Goal: Participate in discussion: Engage in conversation with other users on a specific topic

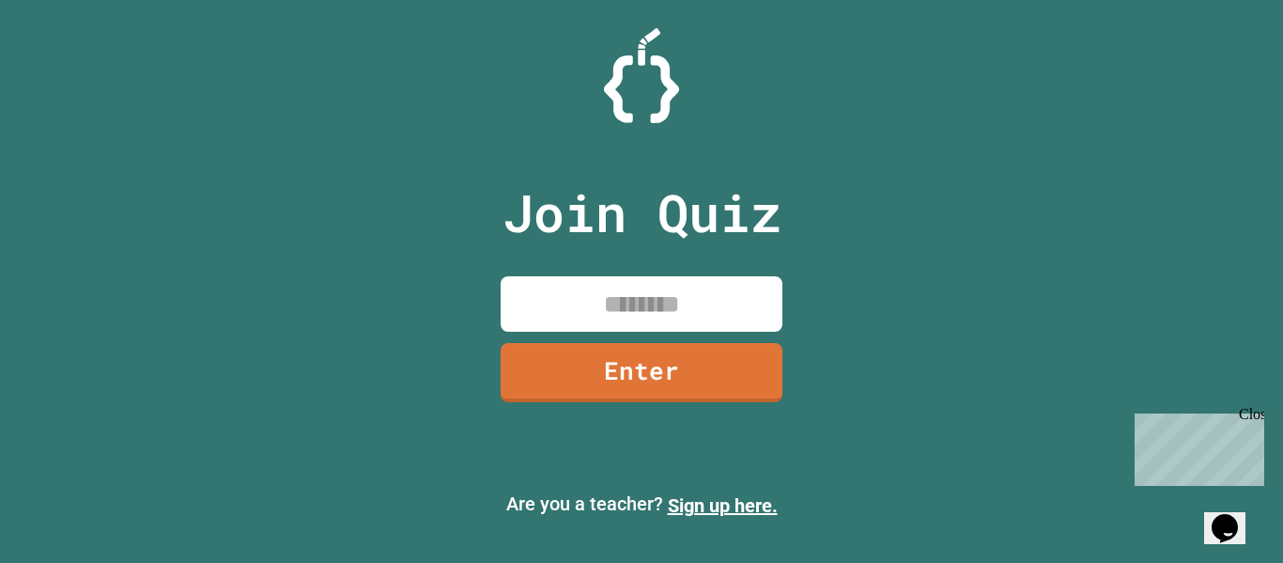
click at [603, 313] on input at bounding box center [642, 303] width 282 height 55
type input "********"
click at [622, 370] on link "Enter" at bounding box center [641, 371] width 286 height 62
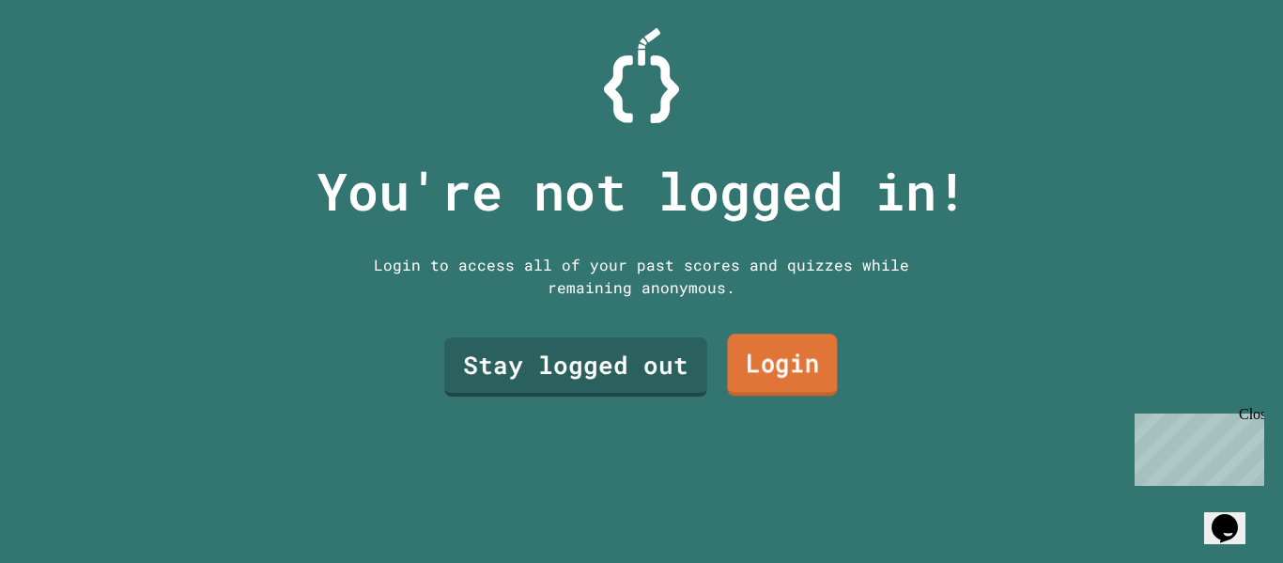
click at [764, 365] on link "Login" at bounding box center [782, 365] width 110 height 62
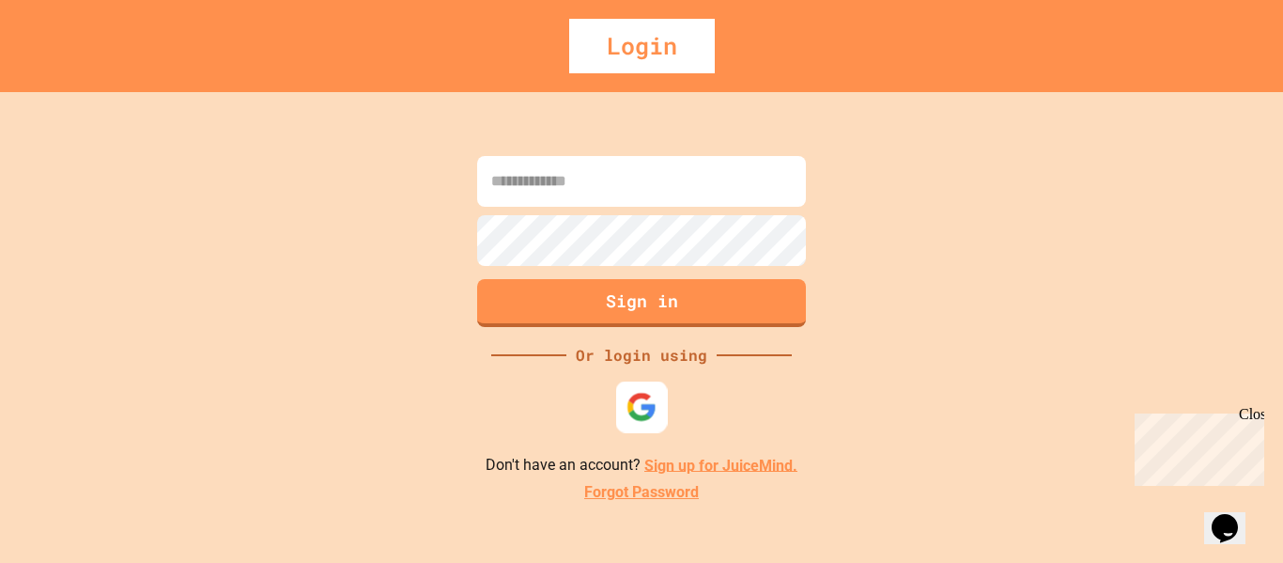
click at [640, 406] on img at bounding box center [641, 406] width 31 height 31
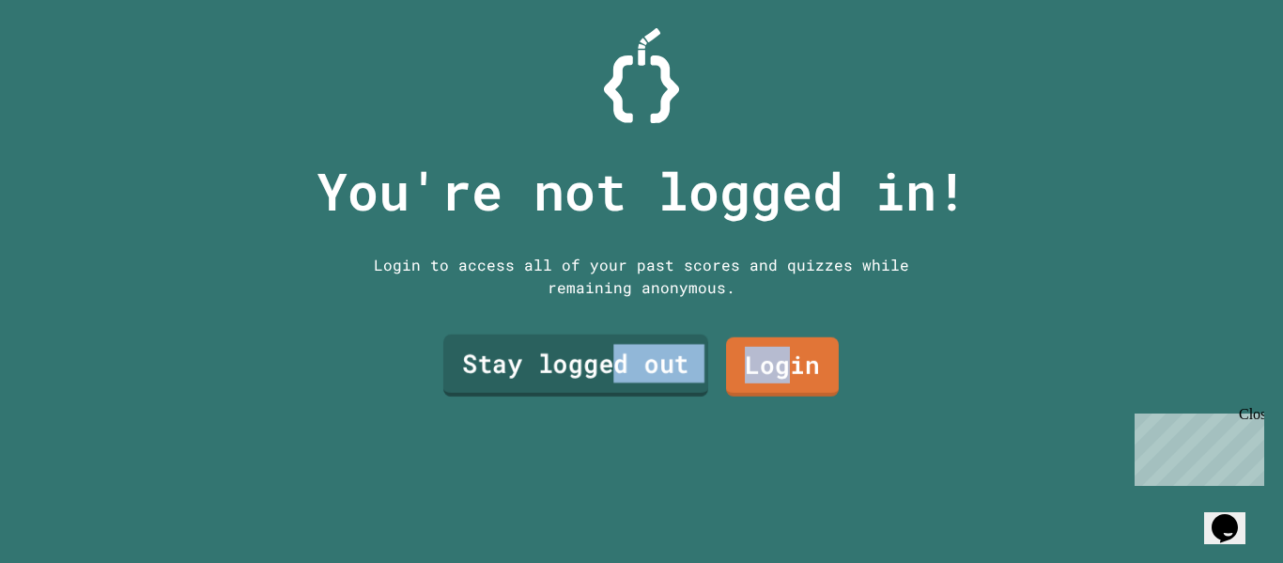
drag, startPoint x: 788, startPoint y: 371, endPoint x: 616, endPoint y: 363, distance: 172.1
click at [616, 363] on div "Stay logged out Login" at bounding box center [641, 367] width 413 height 78
click at [643, 213] on p "You're not logged in!" at bounding box center [641, 191] width 651 height 78
click at [566, 362] on link "Stay logged out" at bounding box center [576, 365] width 264 height 62
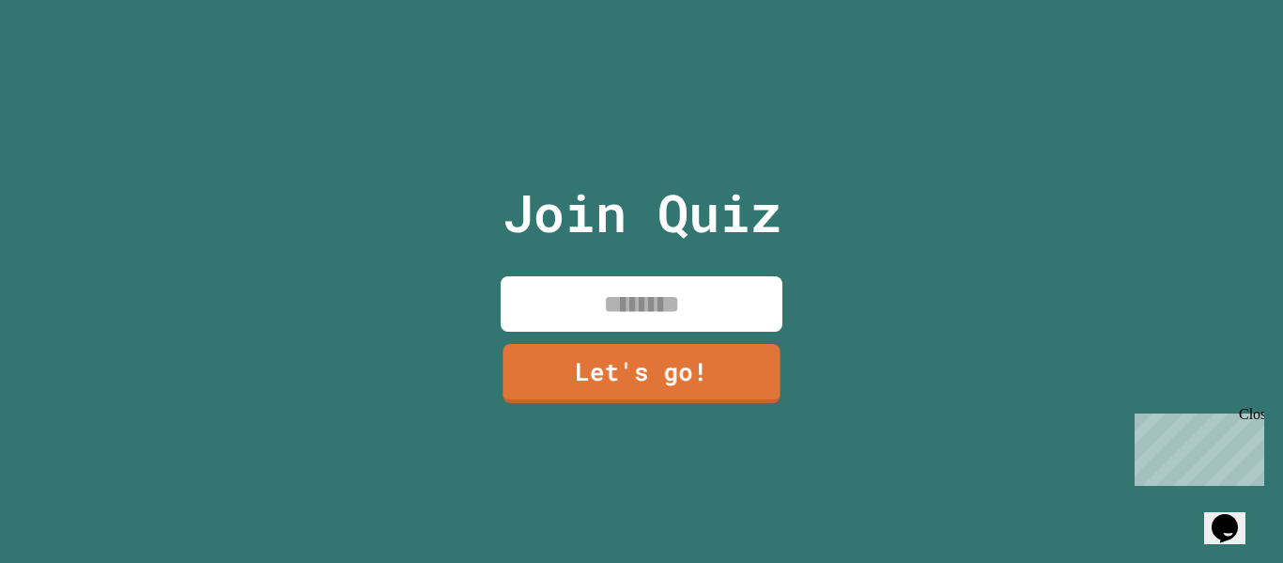
click at [639, 306] on input at bounding box center [642, 303] width 282 height 55
type input "******"
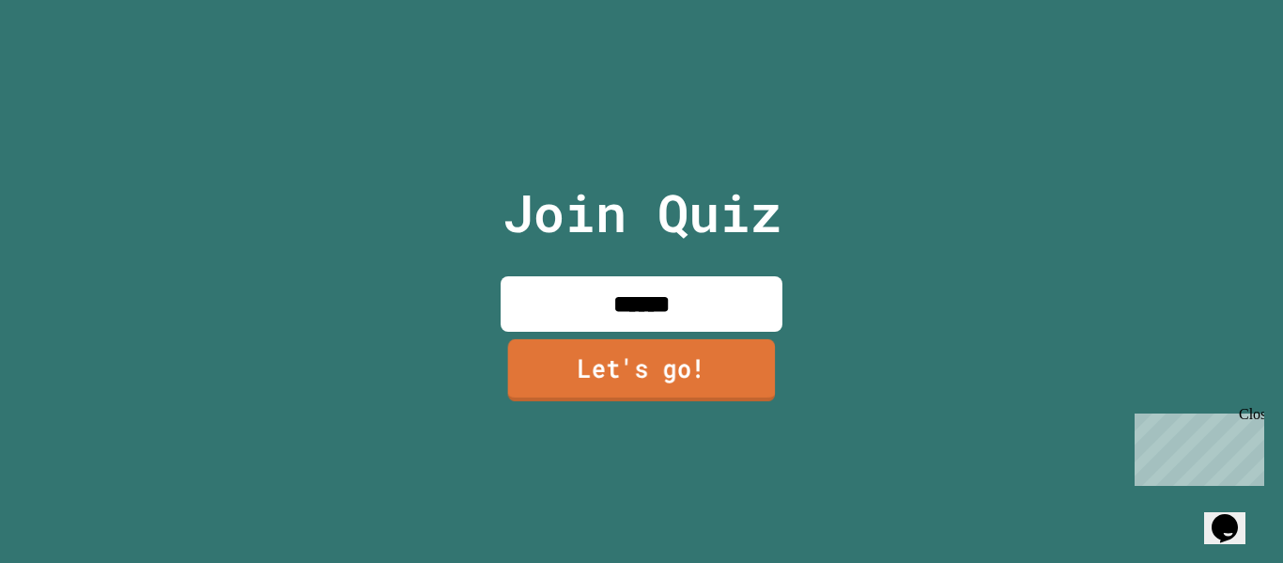
click at [594, 349] on link "Let's go!" at bounding box center [642, 370] width 268 height 62
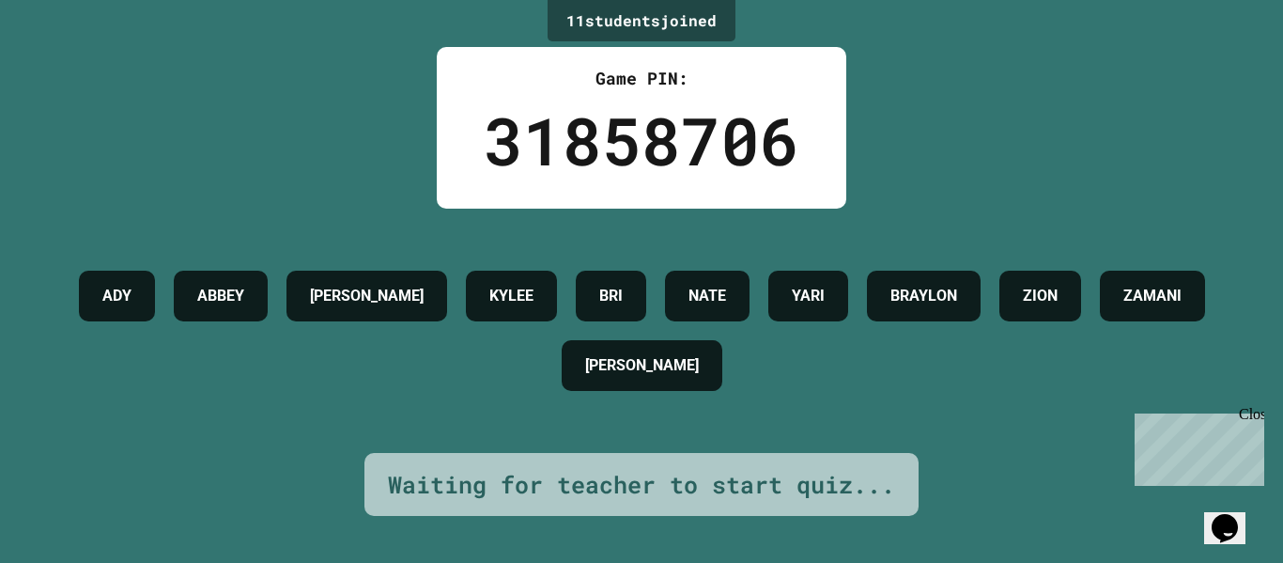
click at [1246, 495] on div "Opens Chat This icon Opens the chat window." at bounding box center [1233, 495] width 45 height 0
click at [1231, 531] on button "Opens Chat This icon Opens the chat window." at bounding box center [1224, 528] width 41 height 32
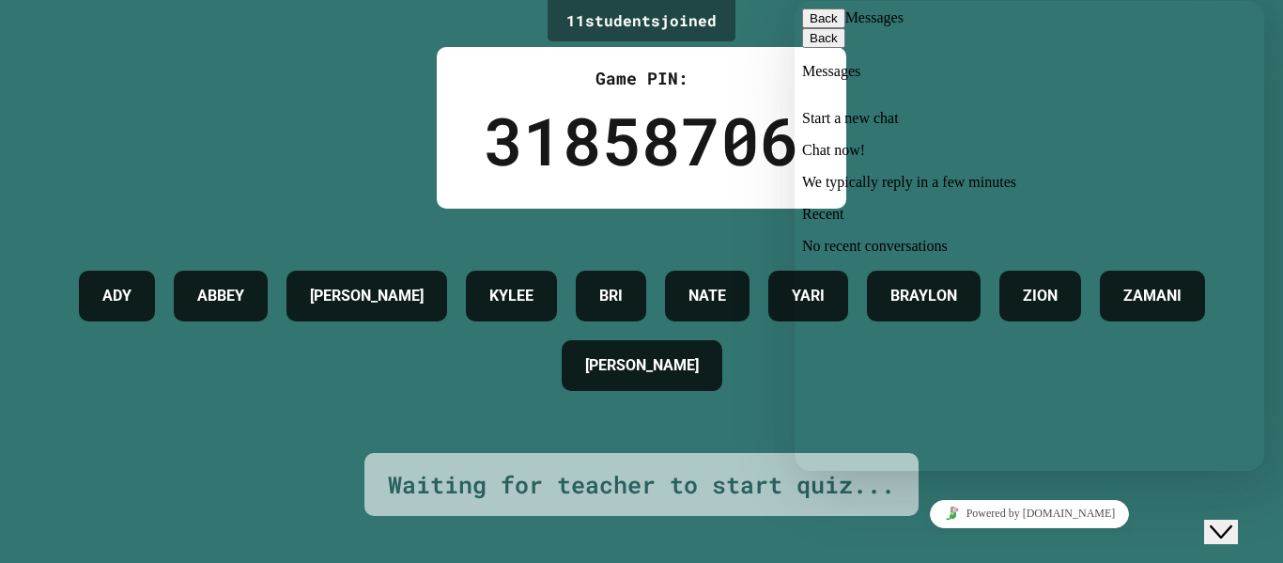
click at [898, 174] on p "We typically reply in a few minutes" at bounding box center [1029, 182] width 455 height 17
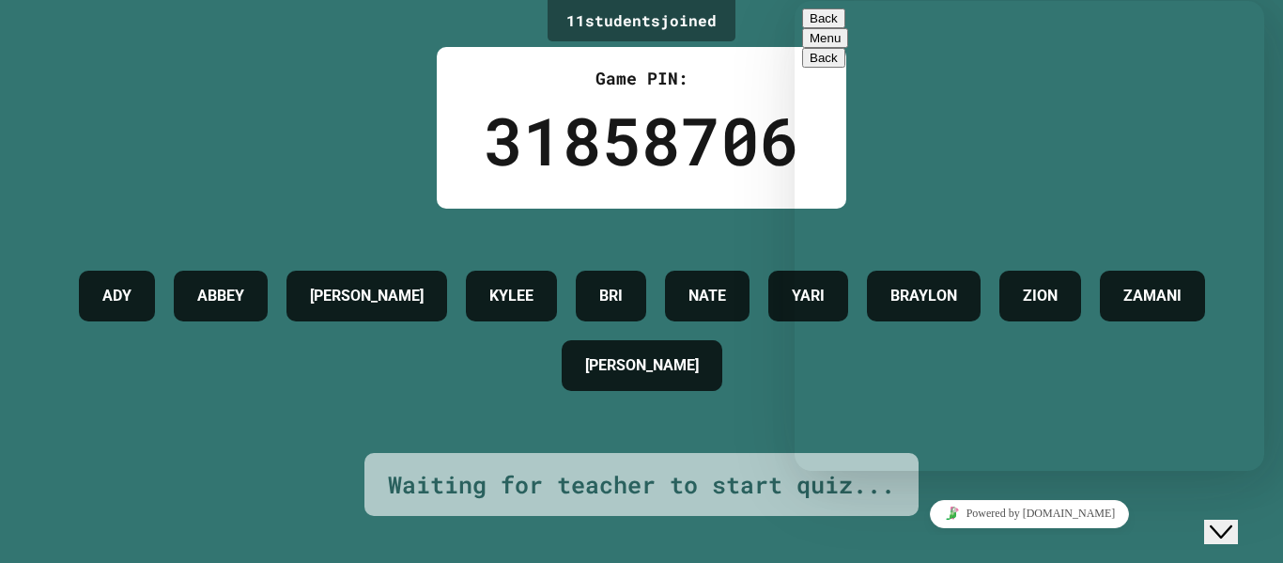
click at [794, 1] on textarea at bounding box center [794, 1] width 0 height 0
type textarea "*****"
click at [823, 28] on button "Back" at bounding box center [823, 18] width 43 height 20
click at [719, 134] on div "31858706" at bounding box center [642, 140] width 316 height 99
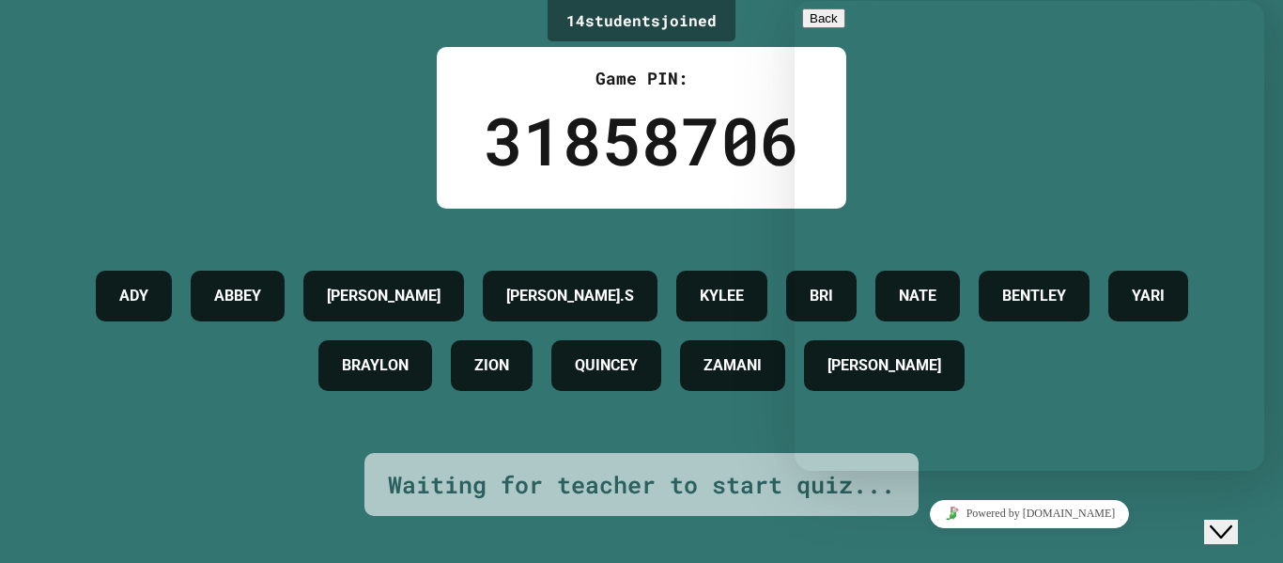
click at [730, 76] on div "Game PIN:" at bounding box center [642, 78] width 316 height 25
click at [1226, 520] on icon "Close Chat This icon closes the chat window." at bounding box center [1221, 531] width 23 height 23
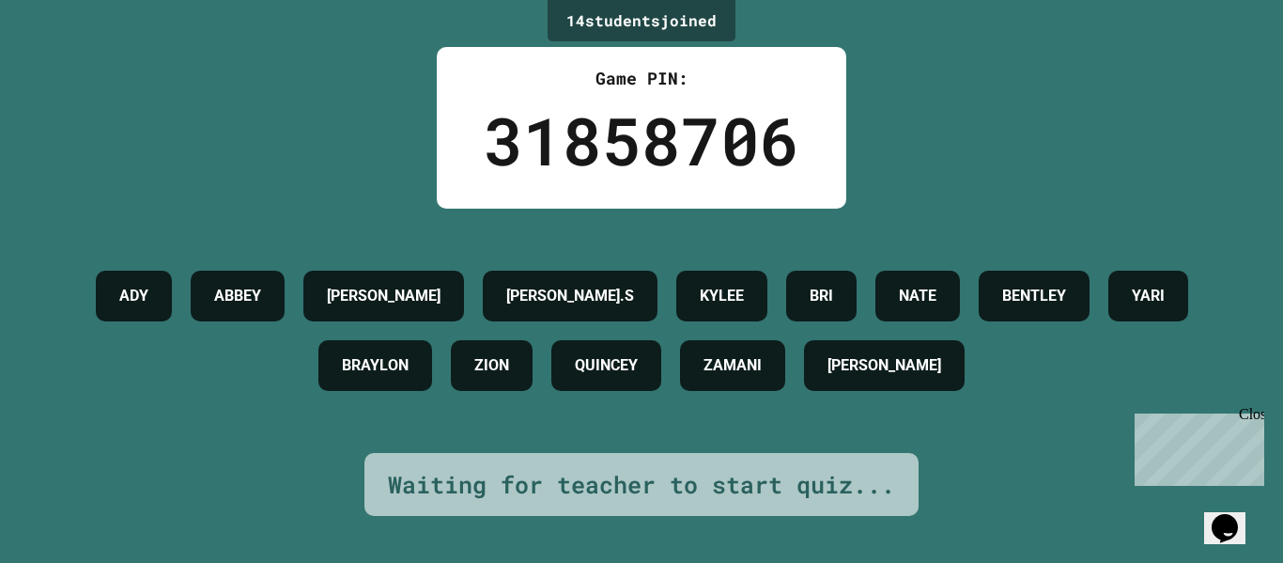
click at [1238, 535] on button "Opens Chat This icon Opens the chat window." at bounding box center [1224, 528] width 41 height 32
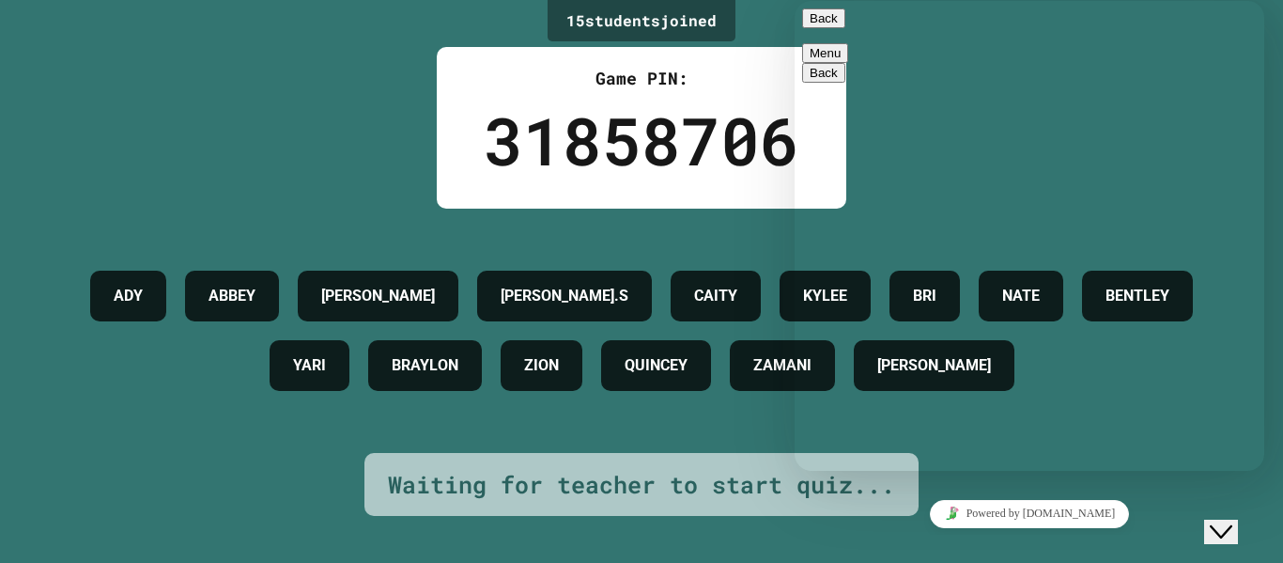
click at [821, 26] on button "Back" at bounding box center [823, 18] width 43 height 20
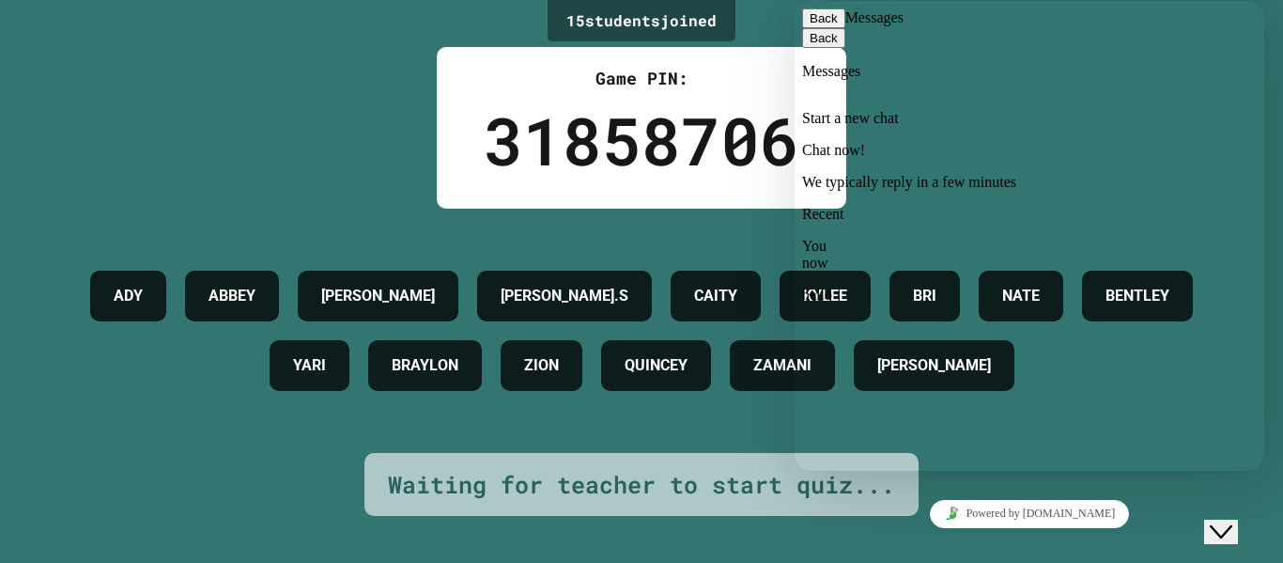
click at [802, 206] on icon at bounding box center [802, 206] width 0 height 0
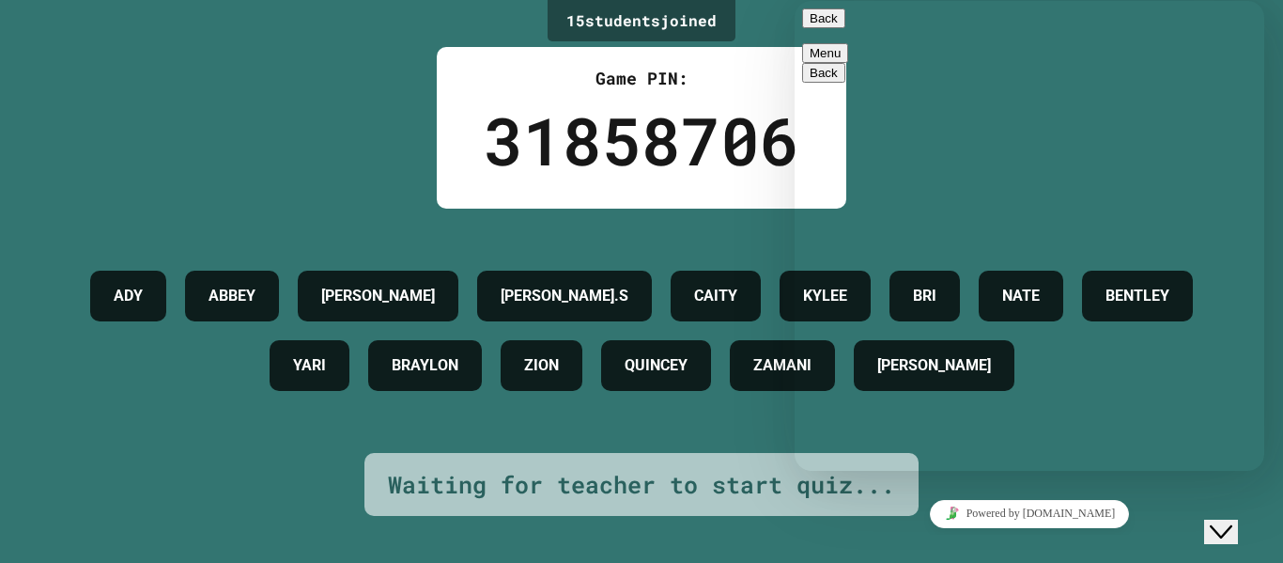
click at [824, 28] on button "Back" at bounding box center [823, 18] width 43 height 20
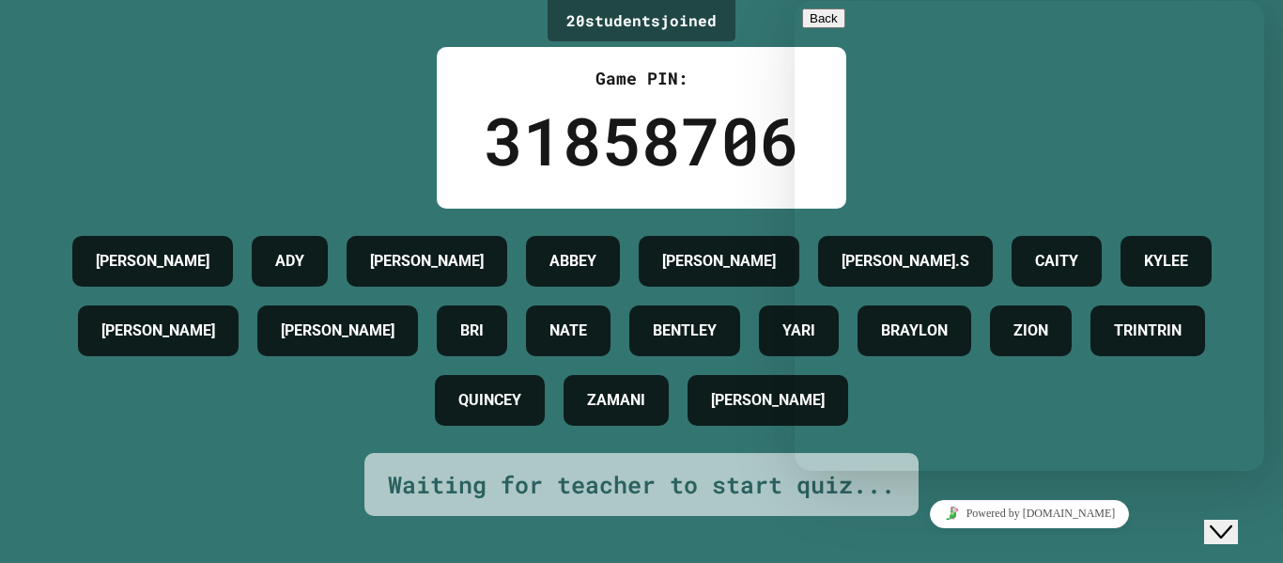
click at [1086, 518] on link "Powered by [DOMAIN_NAME]" at bounding box center [1030, 514] width 200 height 28
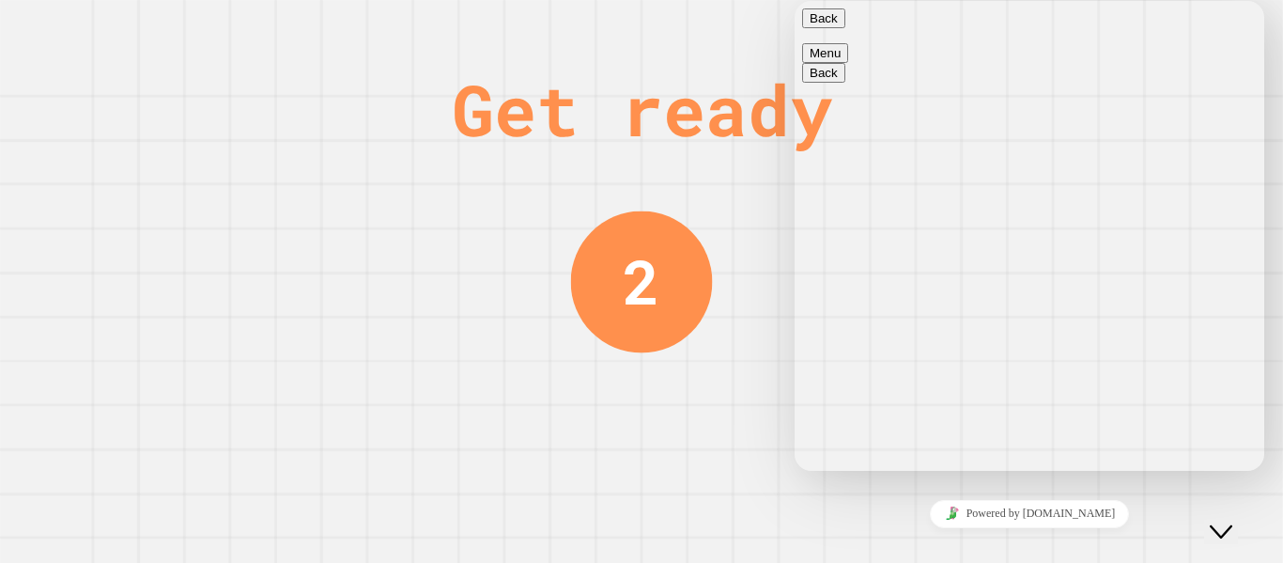
click at [825, 22] on button "Back" at bounding box center [823, 18] width 43 height 20
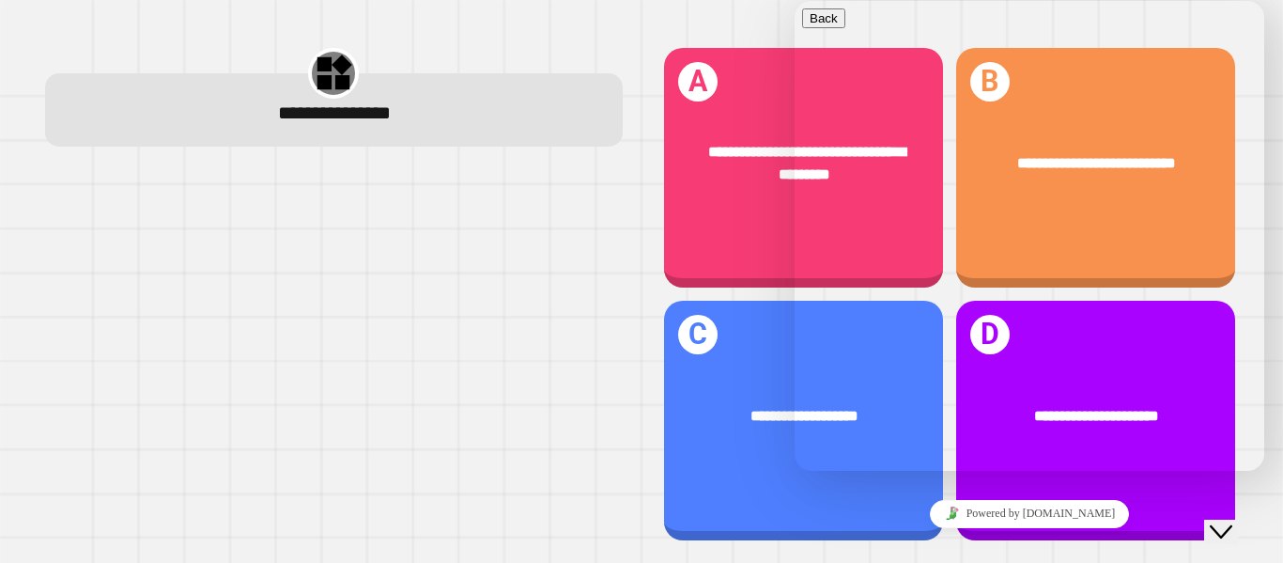
click at [1225, 520] on icon "Close Chat This icon closes the chat window." at bounding box center [1221, 531] width 23 height 23
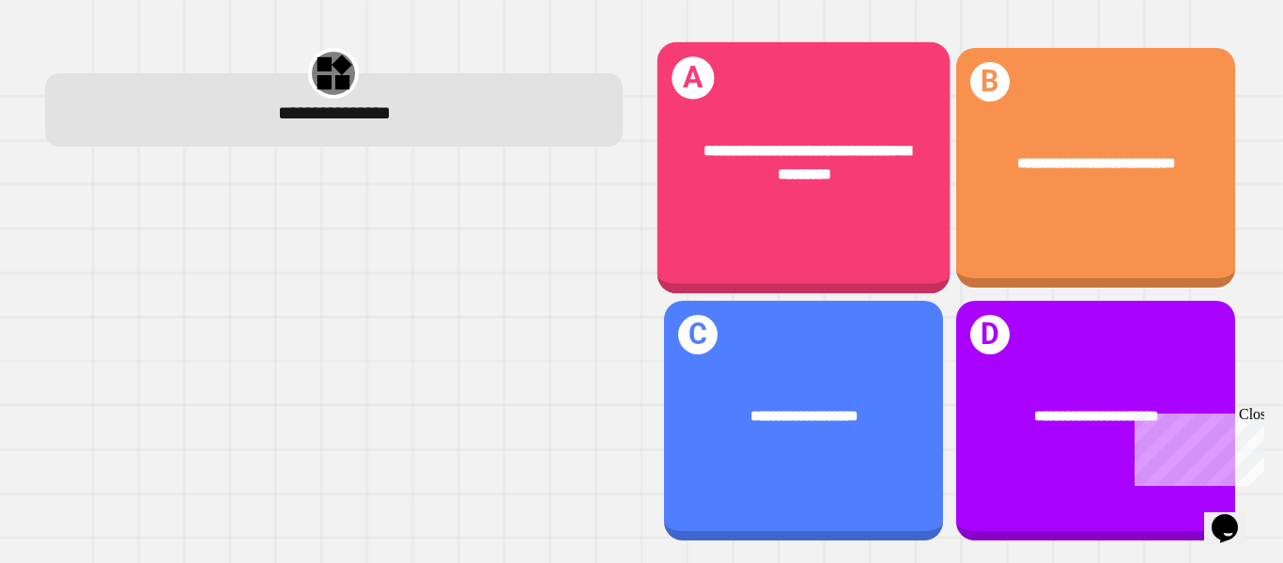
click at [876, 204] on div "**********" at bounding box center [802, 162] width 293 height 111
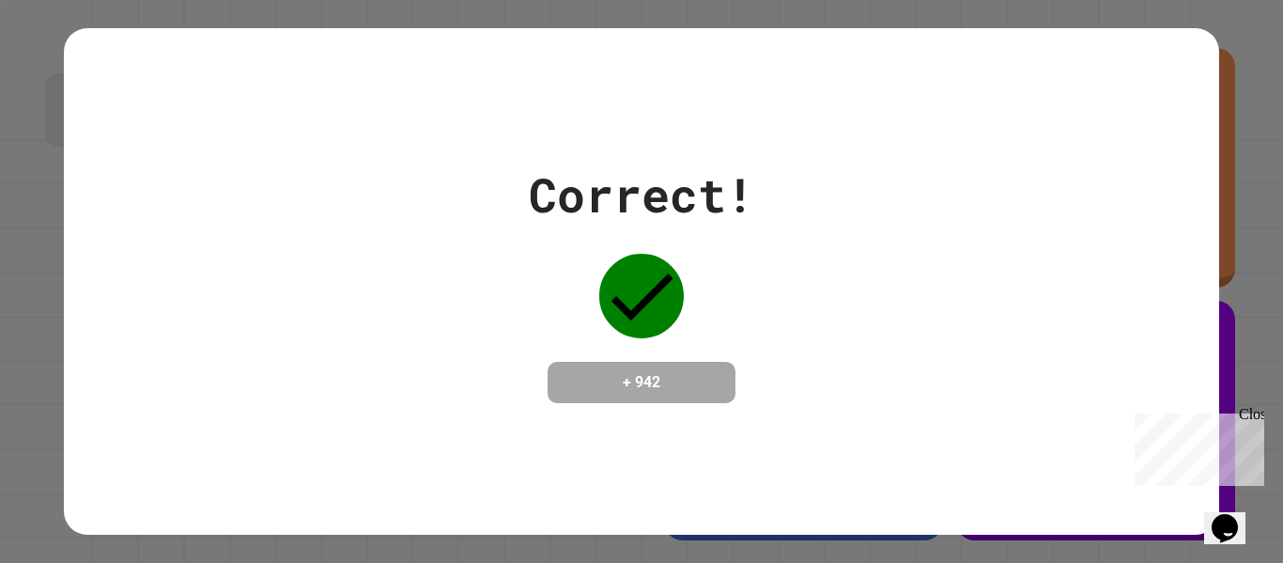
click at [876, 204] on div "Correct! + 942" at bounding box center [641, 281] width 1154 height 243
click at [1252, 412] on div "Close" at bounding box center [1250, 417] width 23 height 23
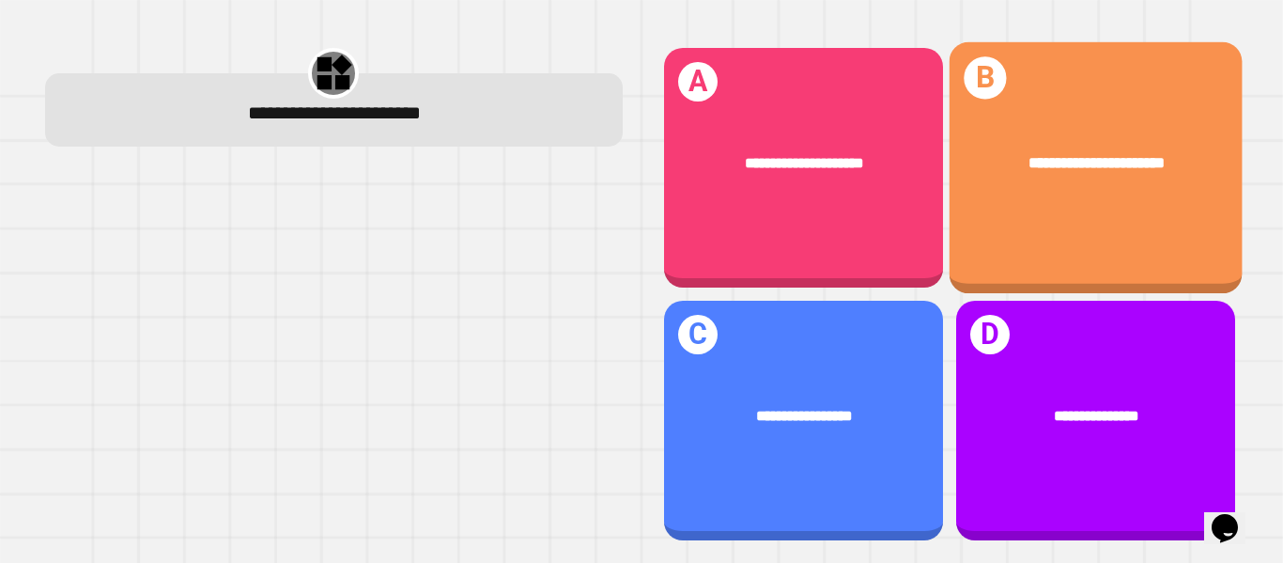
click at [1129, 200] on div "**********" at bounding box center [1095, 162] width 293 height 87
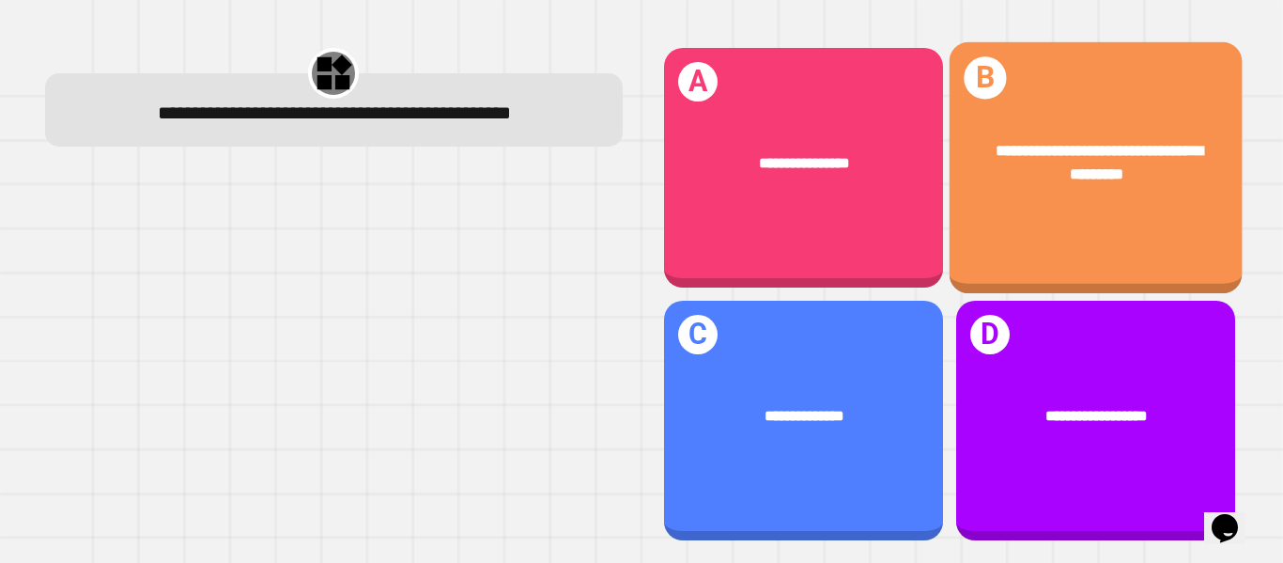
click at [1021, 184] on div "**********" at bounding box center [1095, 163] width 229 height 48
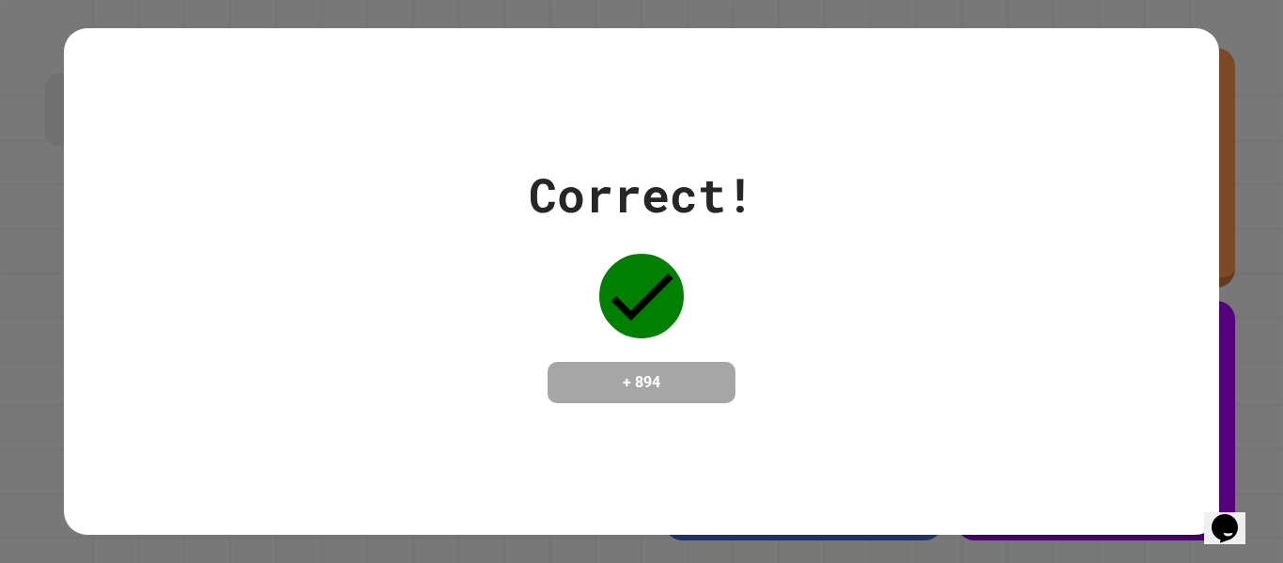
click at [1021, 184] on div "Correct! + 894" at bounding box center [641, 281] width 1154 height 243
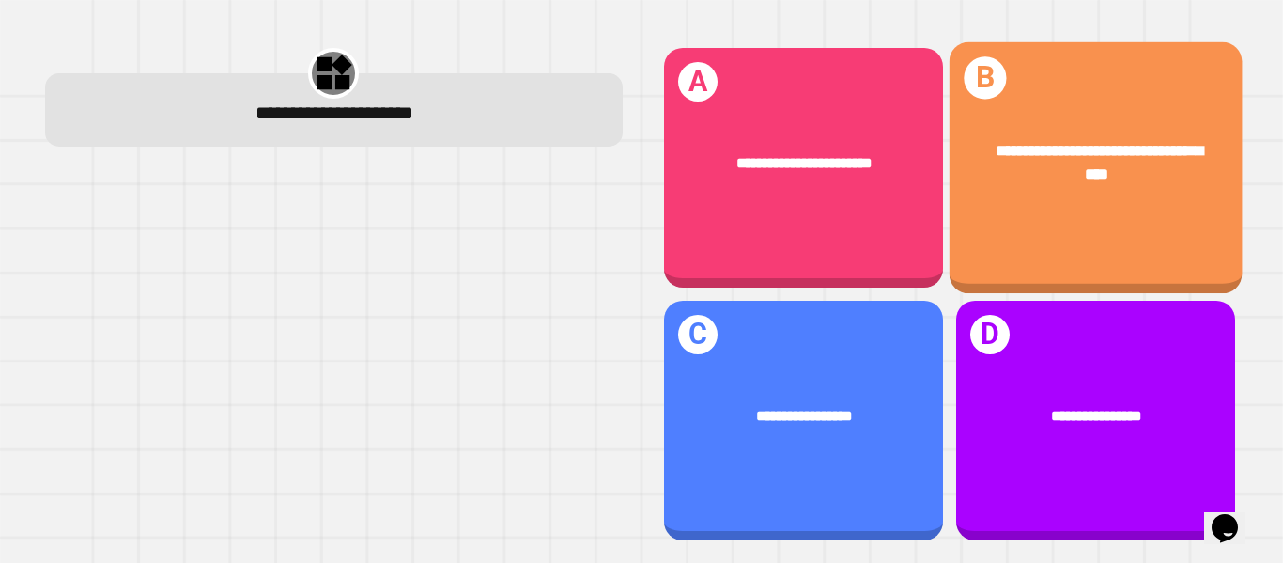
click at [1010, 223] on div "**********" at bounding box center [1095, 168] width 293 height 252
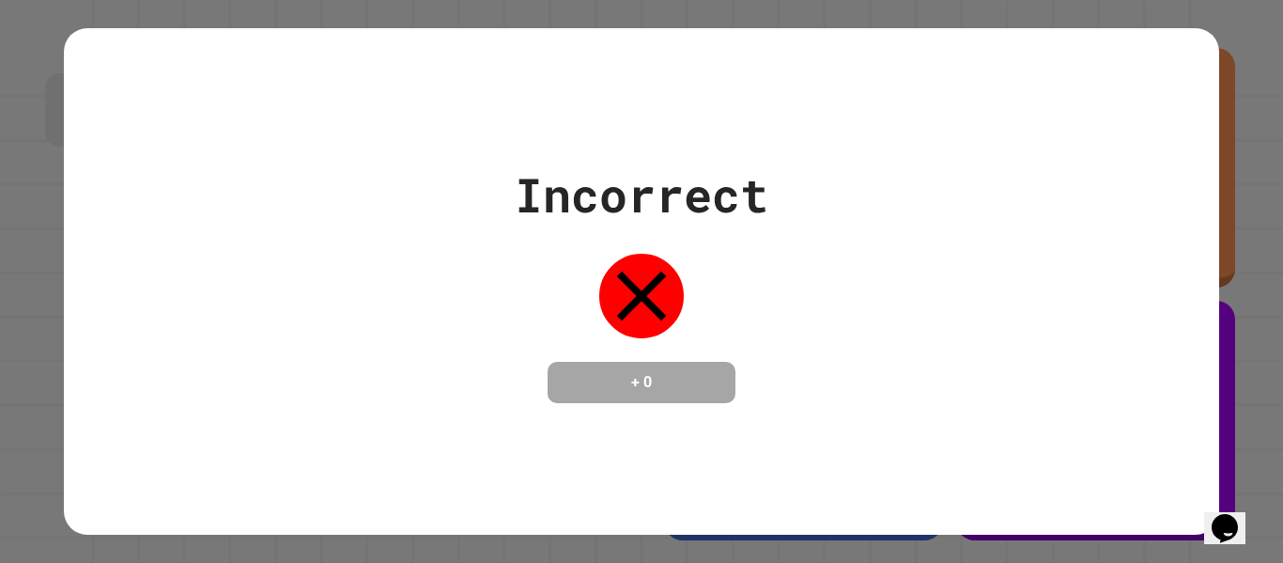
click at [1222, 287] on div "Incorrect + 0" at bounding box center [641, 281] width 1283 height 563
click at [1282, 189] on div "Incorrect + 0" at bounding box center [641, 281] width 1283 height 563
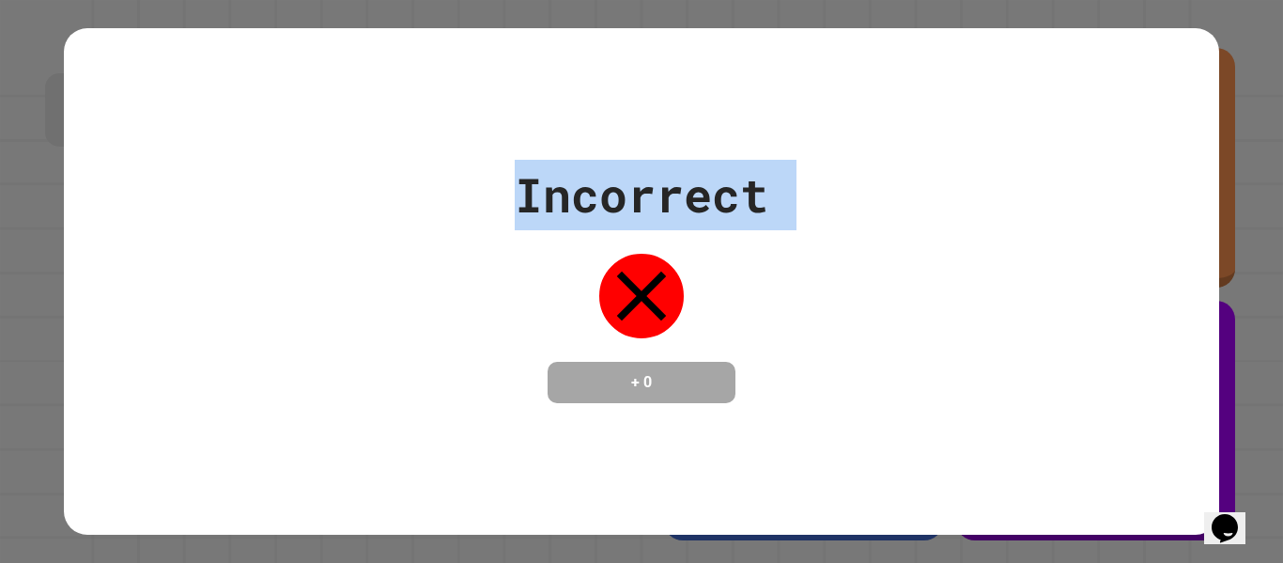
click at [1282, 189] on div "Incorrect + 0" at bounding box center [641, 281] width 1283 height 563
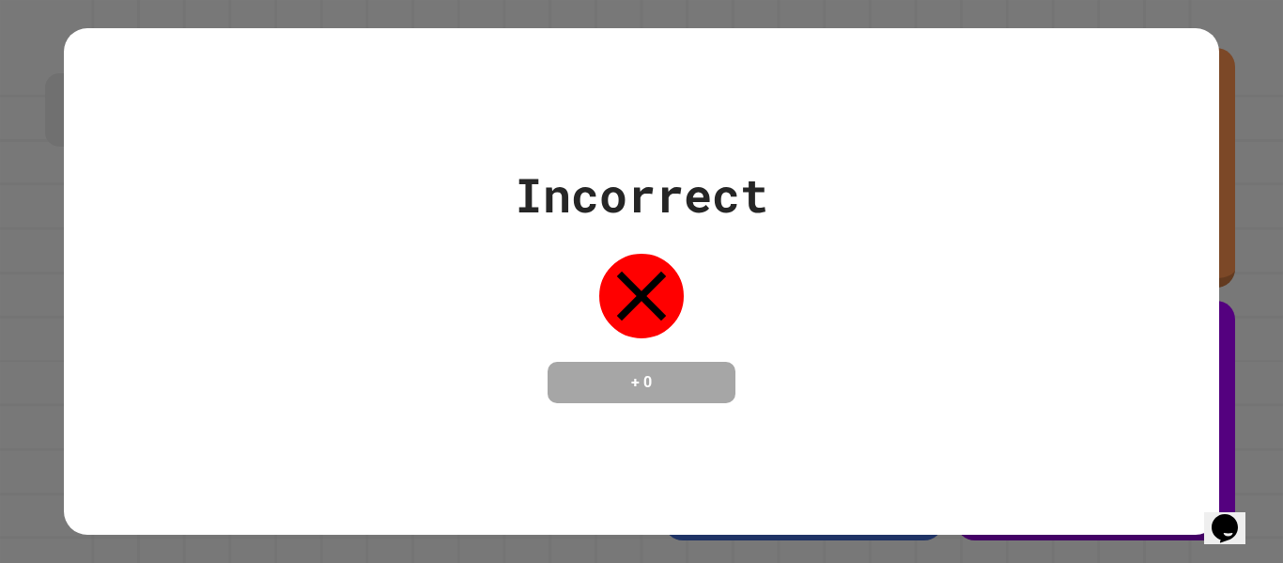
click at [1282, 189] on div "Incorrect + 0" at bounding box center [641, 281] width 1283 height 563
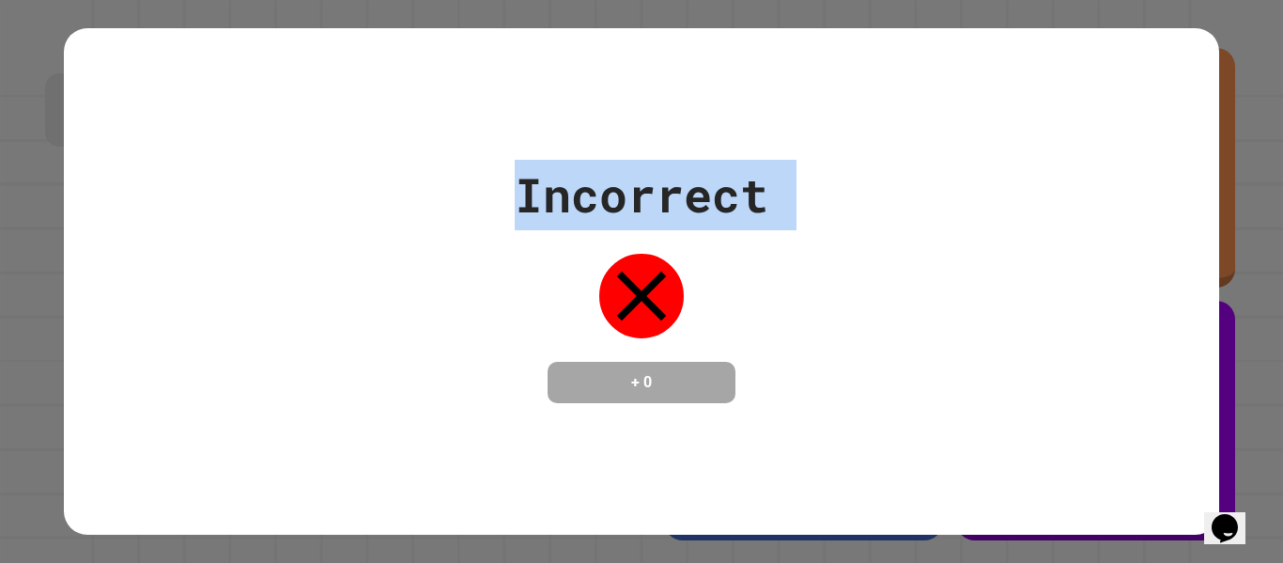
click at [1282, 189] on div "Incorrect + 0" at bounding box center [641, 281] width 1283 height 563
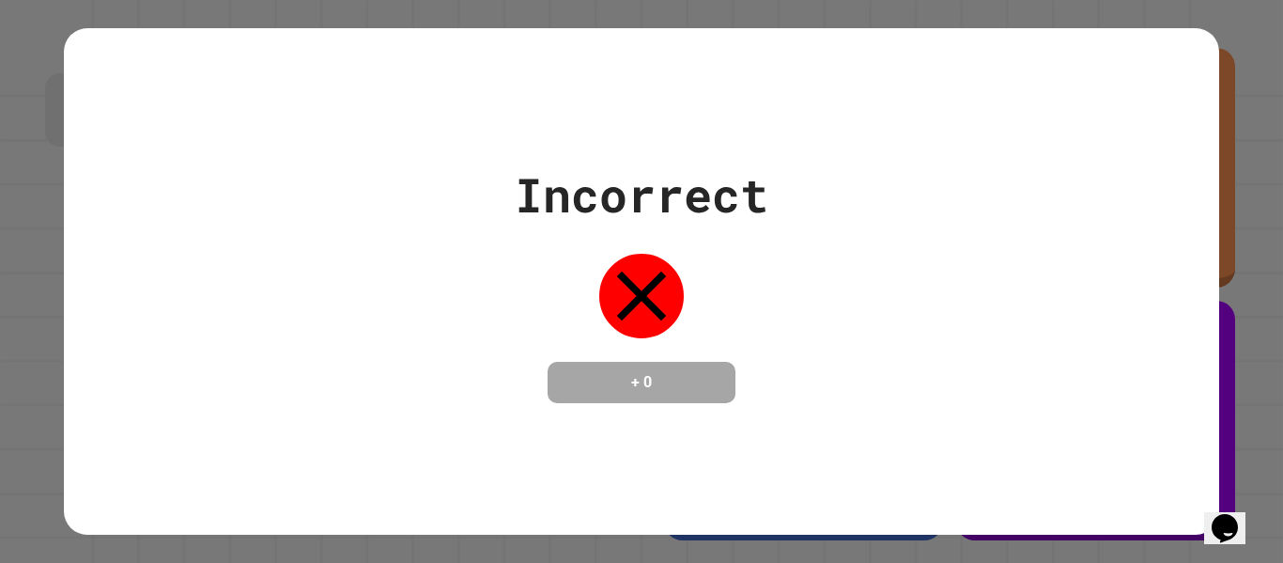
click at [1282, 189] on div "Incorrect + 0" at bounding box center [641, 281] width 1283 height 563
click at [1016, 280] on div "Incorrect + 0" at bounding box center [641, 281] width 1154 height 243
